Goal: Information Seeking & Learning: Learn about a topic

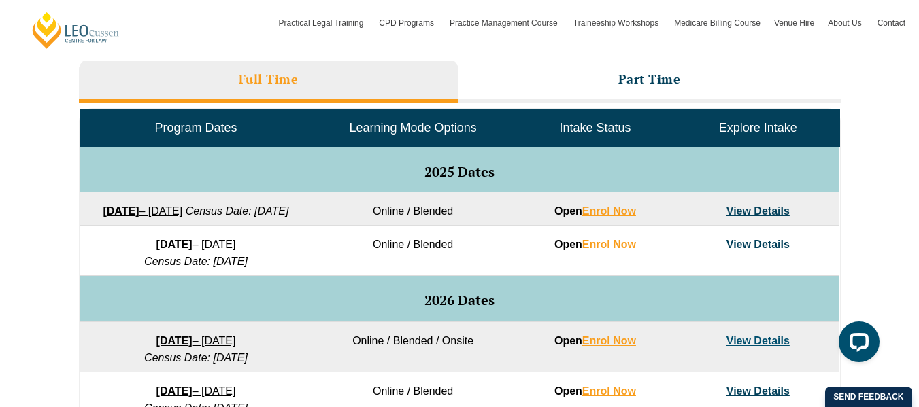
scroll to position [612, 0]
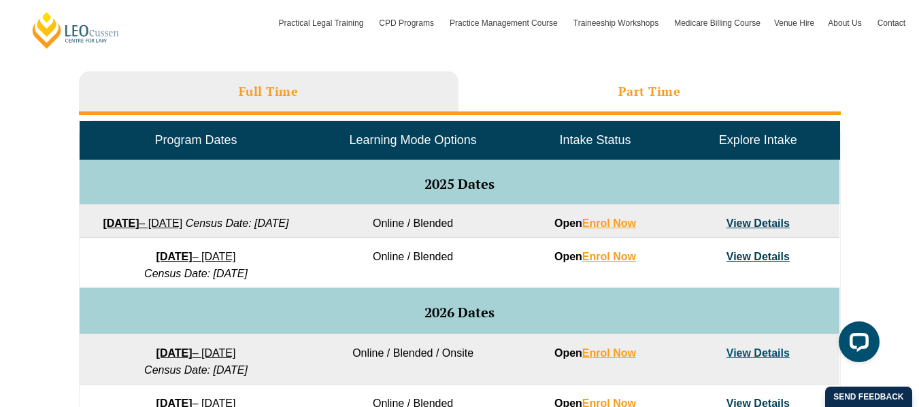
click at [665, 92] on h3 "Part Time" at bounding box center [649, 92] width 63 height 16
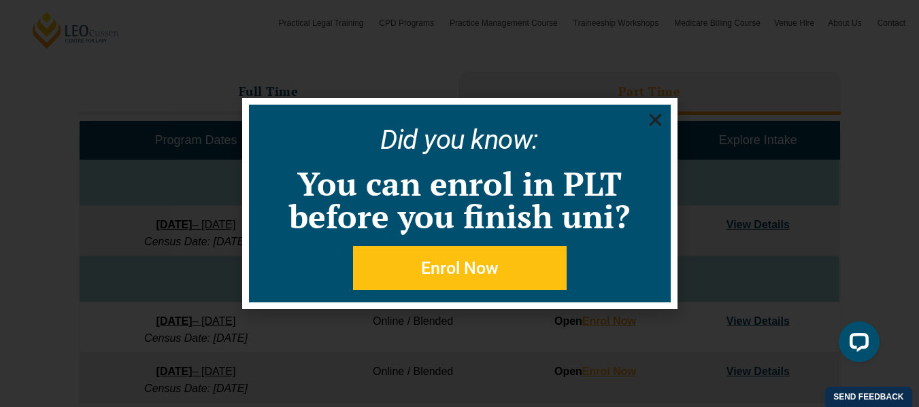
click at [653, 119] on use "Close" at bounding box center [655, 120] width 12 height 12
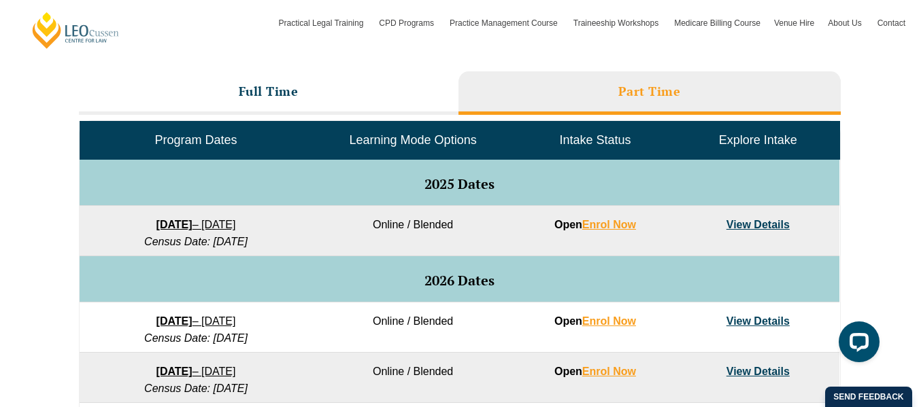
click at [777, 222] on link "View Details" at bounding box center [757, 225] width 63 height 12
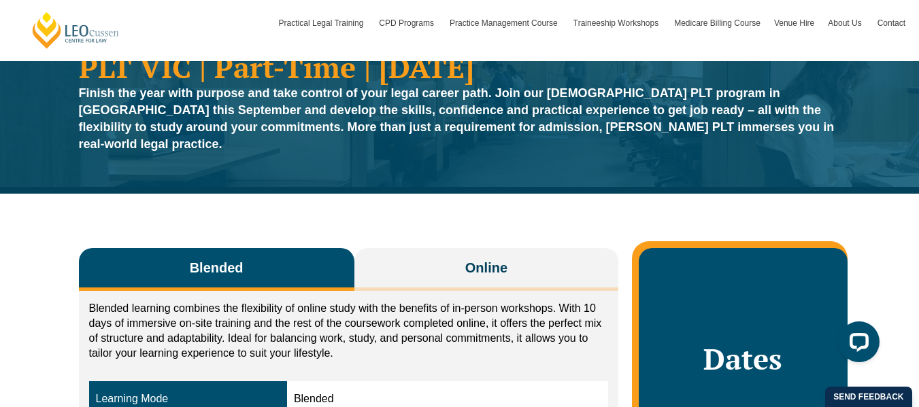
scroll to position [68, 0]
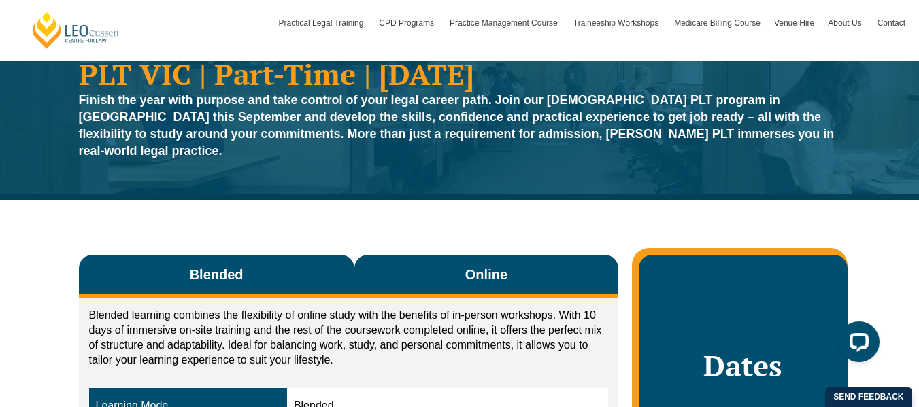
click at [486, 255] on button "Online" at bounding box center [486, 276] width 265 height 43
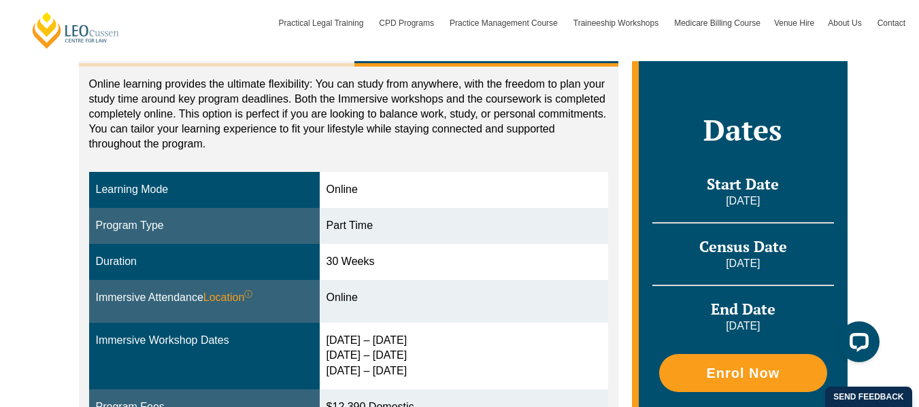
scroll to position [204, 0]
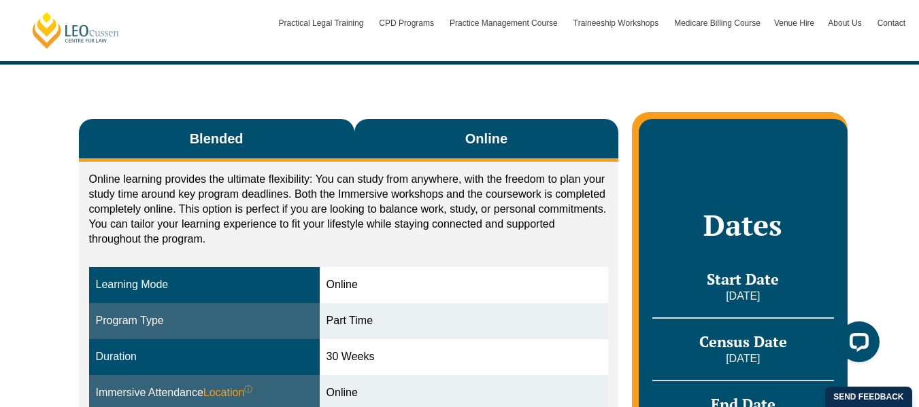
click at [298, 144] on button "Blended" at bounding box center [216, 140] width 275 height 43
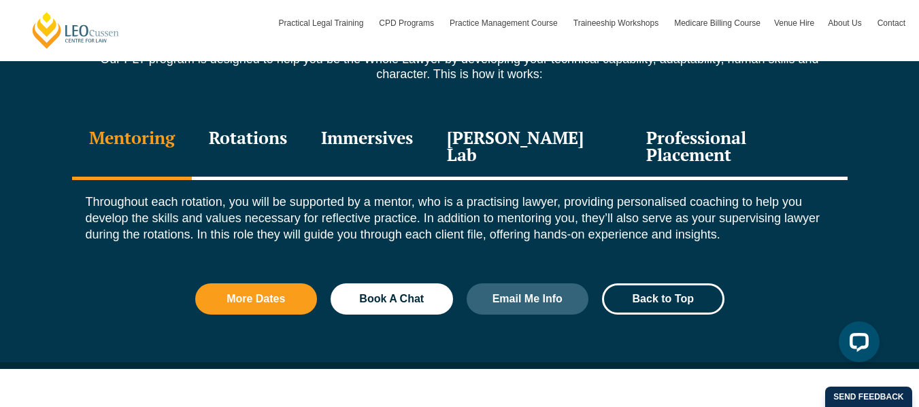
scroll to position [1565, 0]
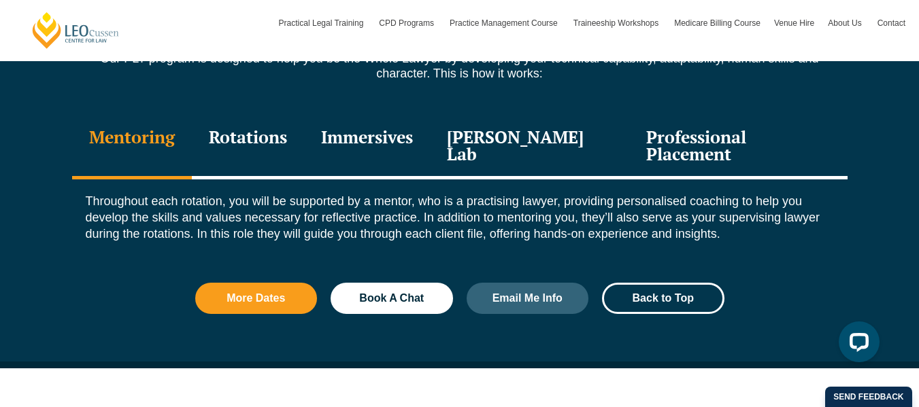
click at [693, 125] on div "Professional Placement" at bounding box center [738, 147] width 218 height 65
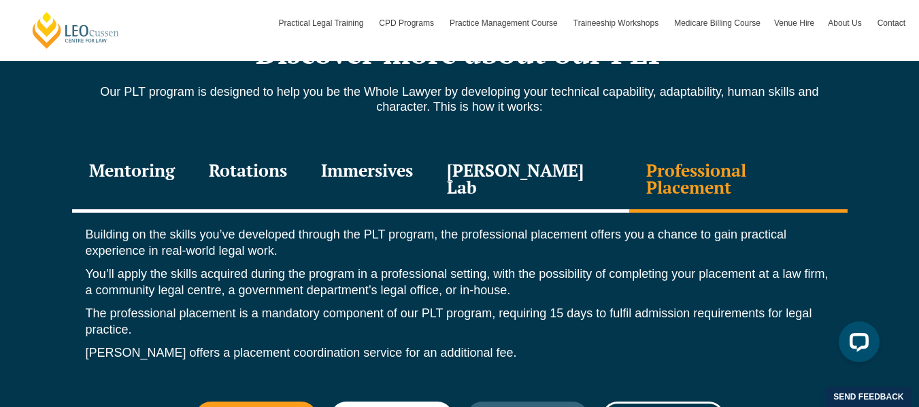
scroll to position [1528, 0]
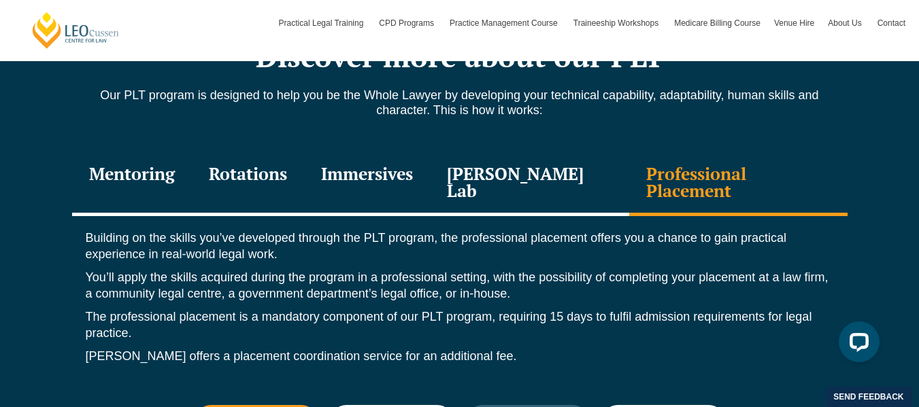
click at [376, 178] on div "Immersives" at bounding box center [367, 184] width 126 height 65
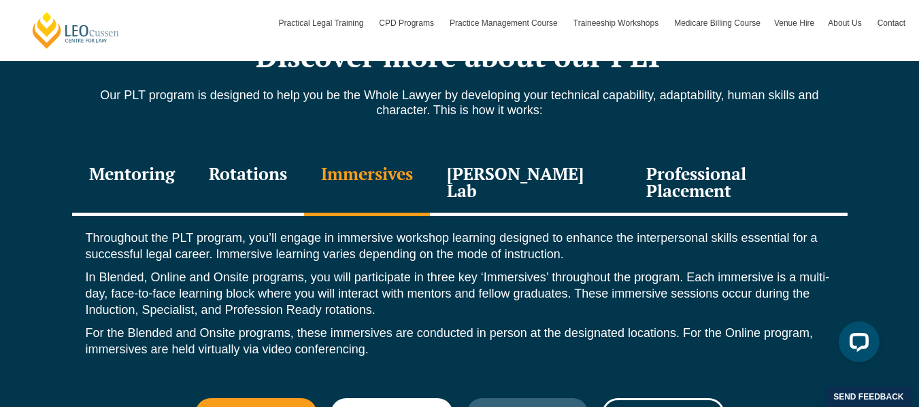
click at [289, 152] on div "Rotations" at bounding box center [248, 184] width 112 height 65
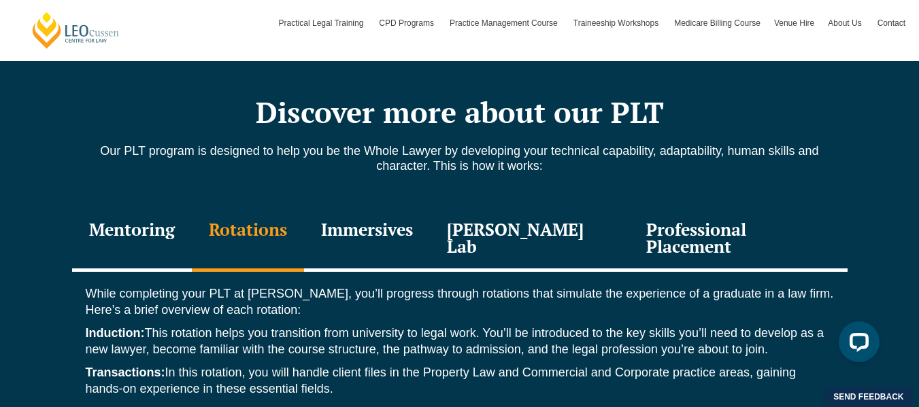
scroll to position [1468, 0]
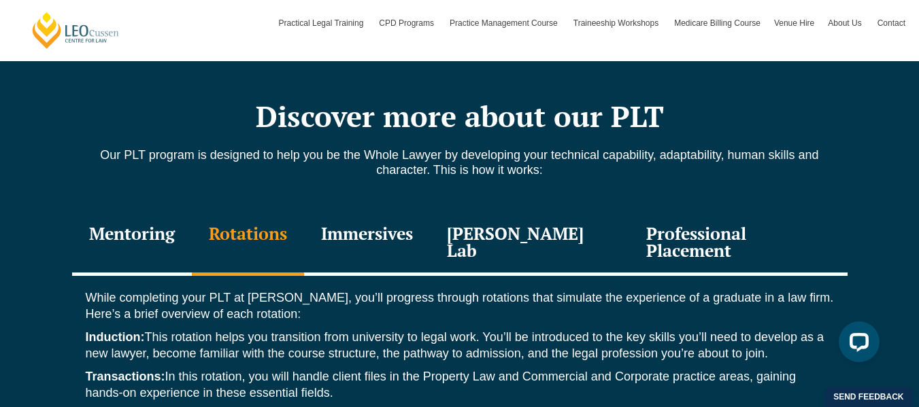
click at [126, 220] on div "Mentoring" at bounding box center [132, 244] width 120 height 65
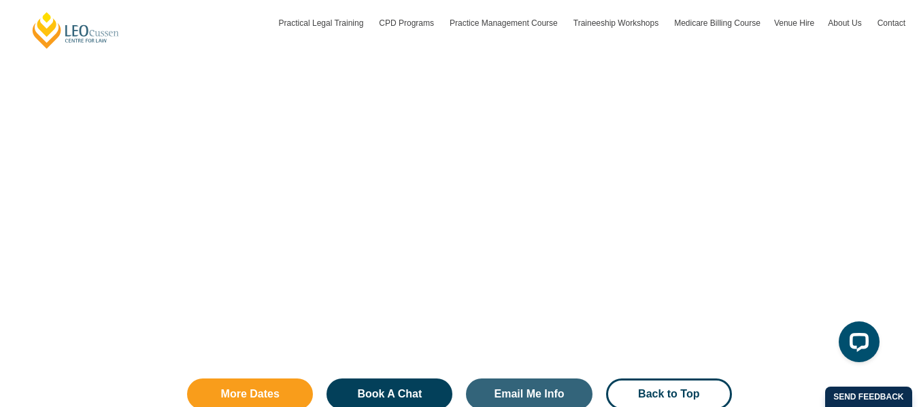
scroll to position [3038, 0]
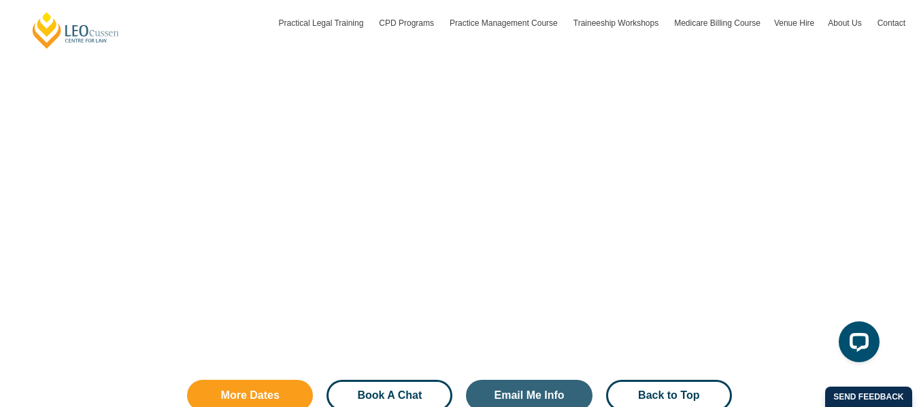
click at [420, 380] on link "Book A Chat" at bounding box center [389, 395] width 126 height 31
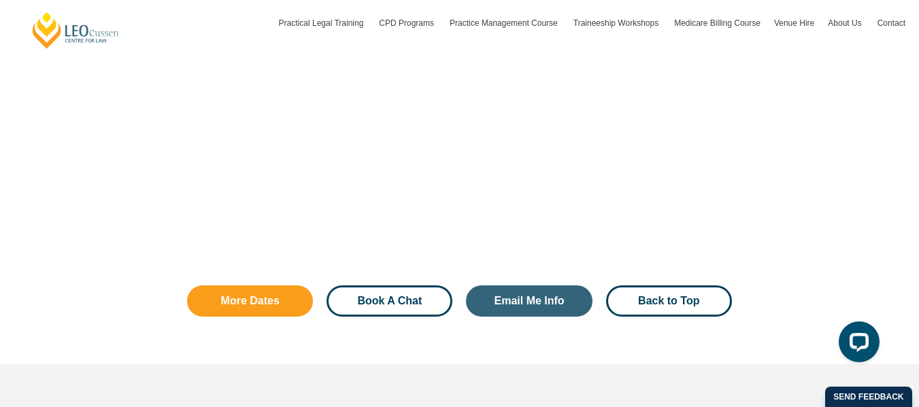
scroll to position [3134, 0]
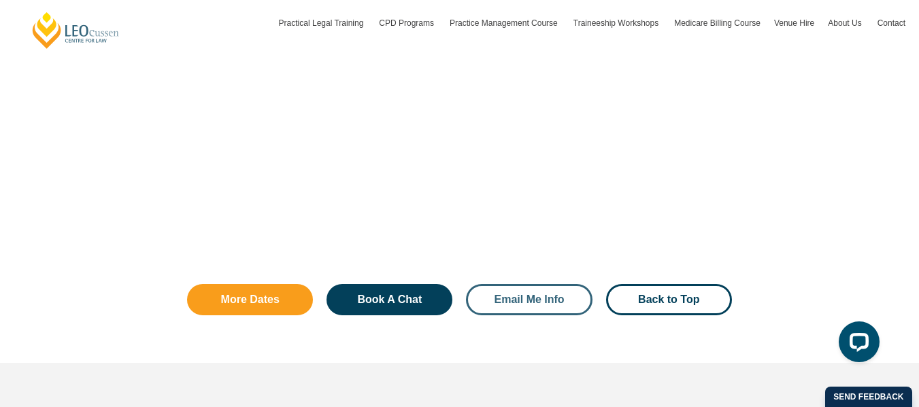
click at [522, 284] on link "Email Me Info" at bounding box center [529, 299] width 126 height 31
